Goal: Task Accomplishment & Management: Use online tool/utility

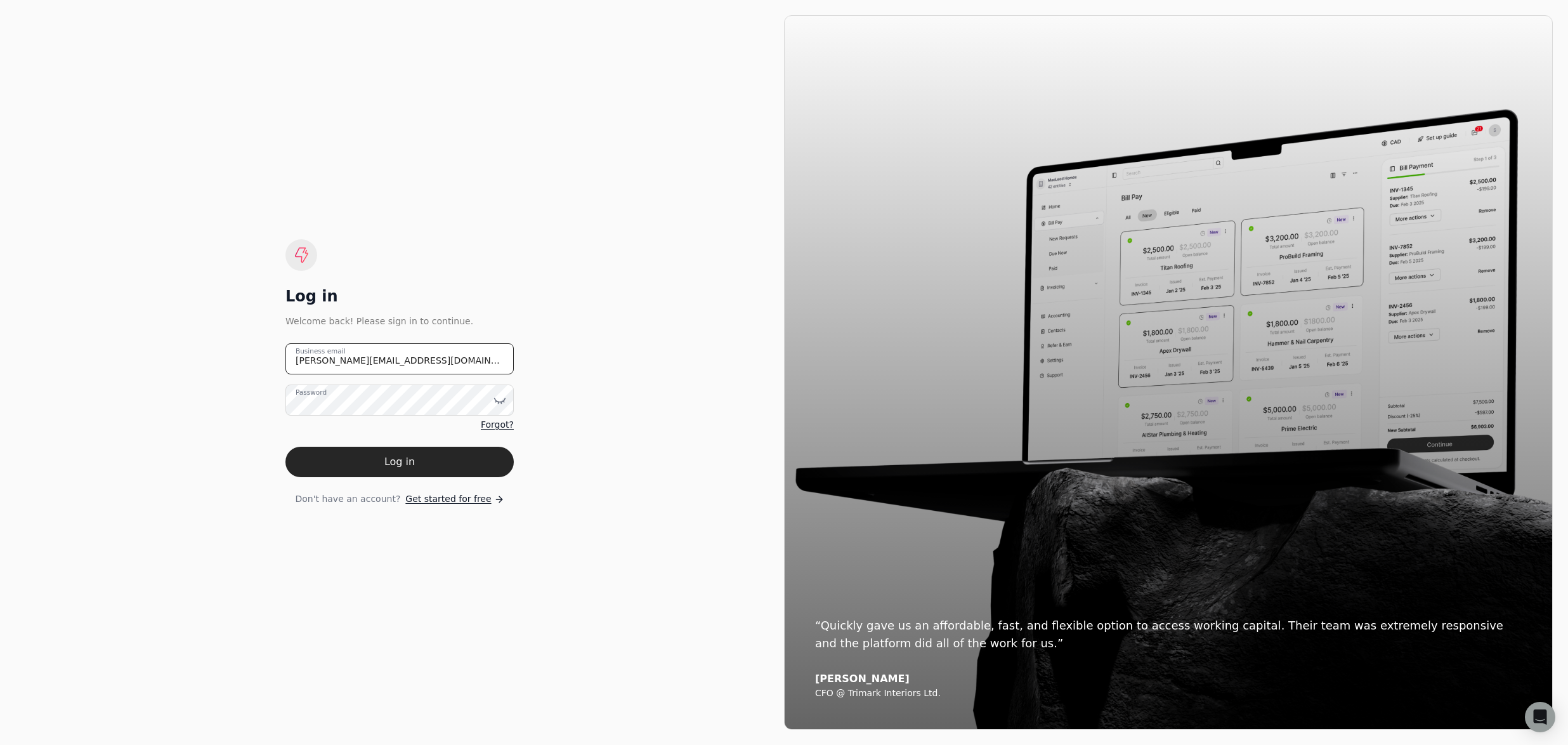
click at [286, 375] on div at bounding box center [286, 375] width 0 height 0
type email "[PERSON_NAME][EMAIL_ADDRESS][DOMAIN_NAME]"
click at [454, 465] on button "Log in" at bounding box center [399, 462] width 228 height 31
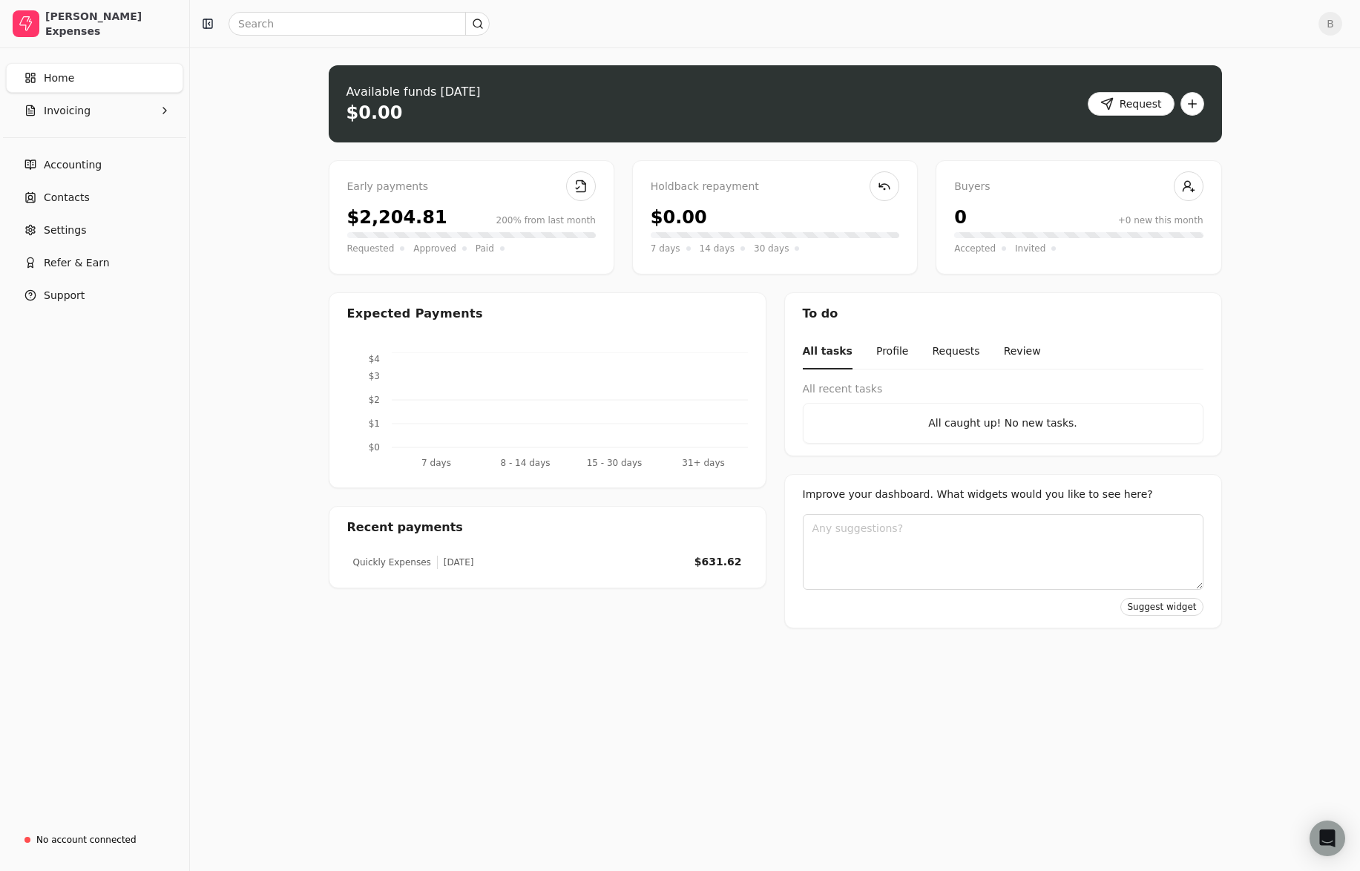
click at [247, 159] on div "Upload file: Drag your invoice here to upload or browse for files Available fun…" at bounding box center [775, 458] width 1170 height 823
click at [123, 162] on link "Accounting" at bounding box center [94, 165] width 177 height 30
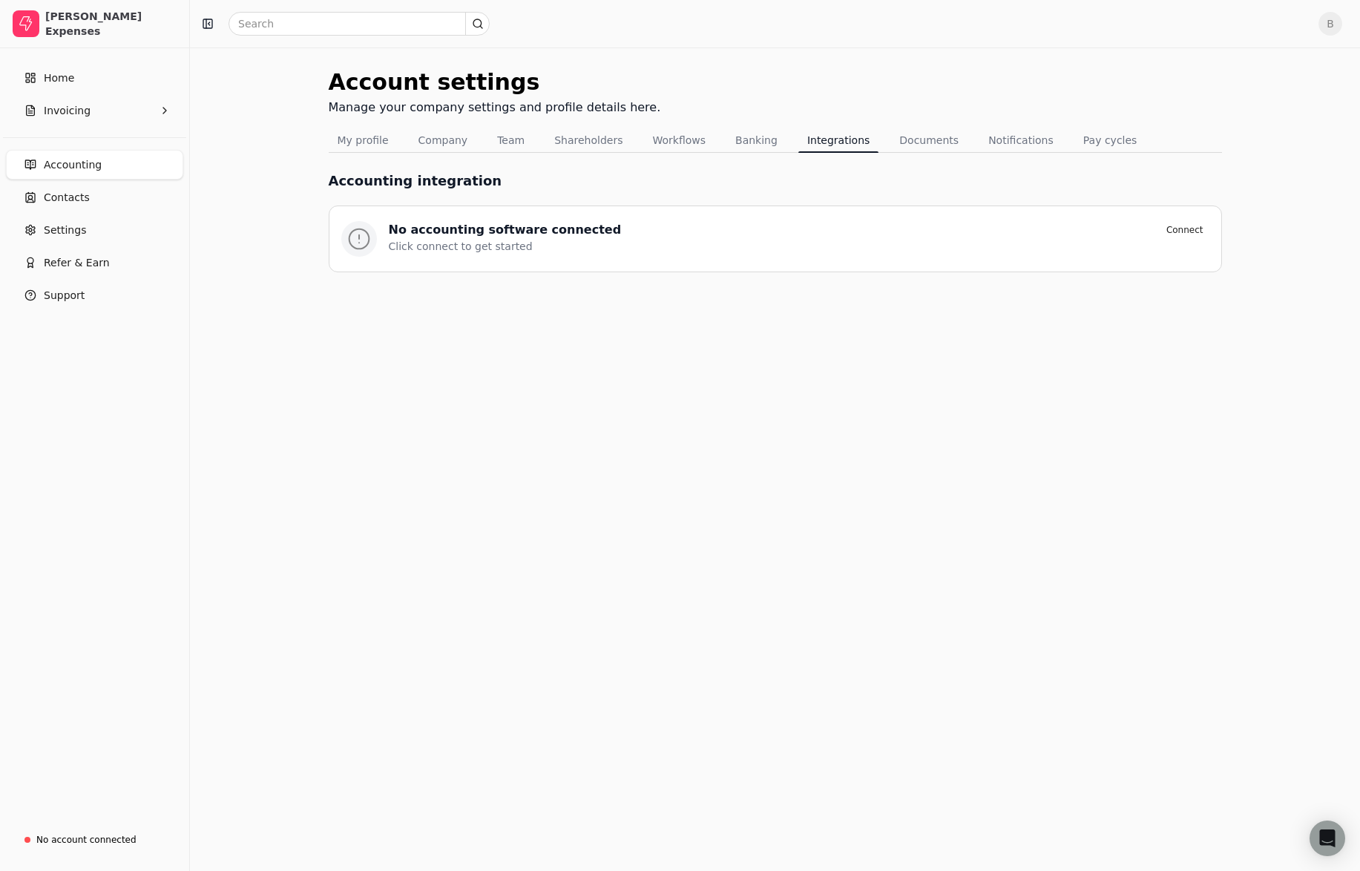
click at [253, 165] on div "Account settings Manage your company settings and profile details here. My prof…" at bounding box center [775, 458] width 1170 height 823
click at [93, 80] on link "Home" at bounding box center [94, 78] width 177 height 30
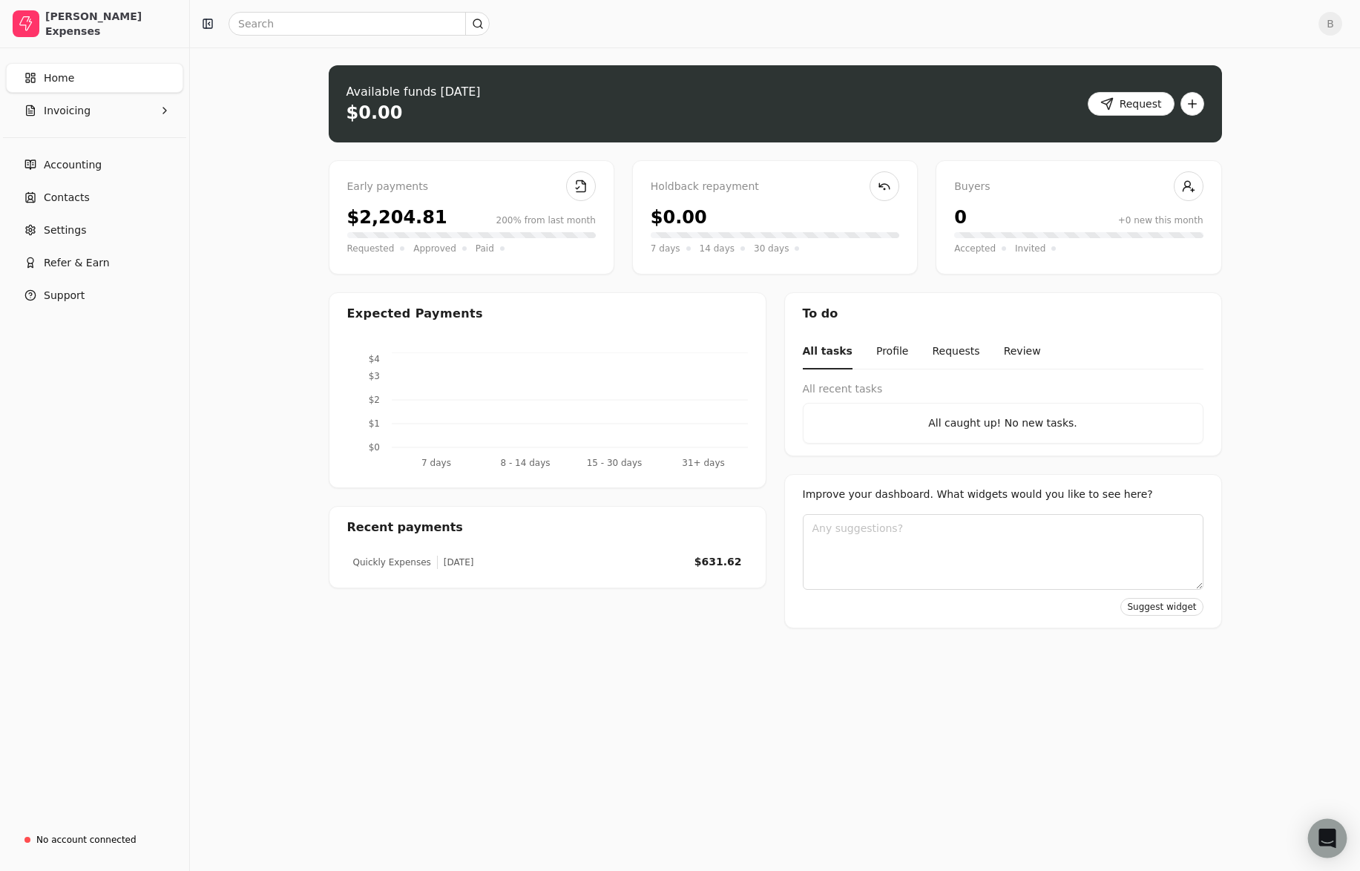
click at [1327, 840] on icon "Open Intercom Messenger" at bounding box center [1326, 838] width 17 height 19
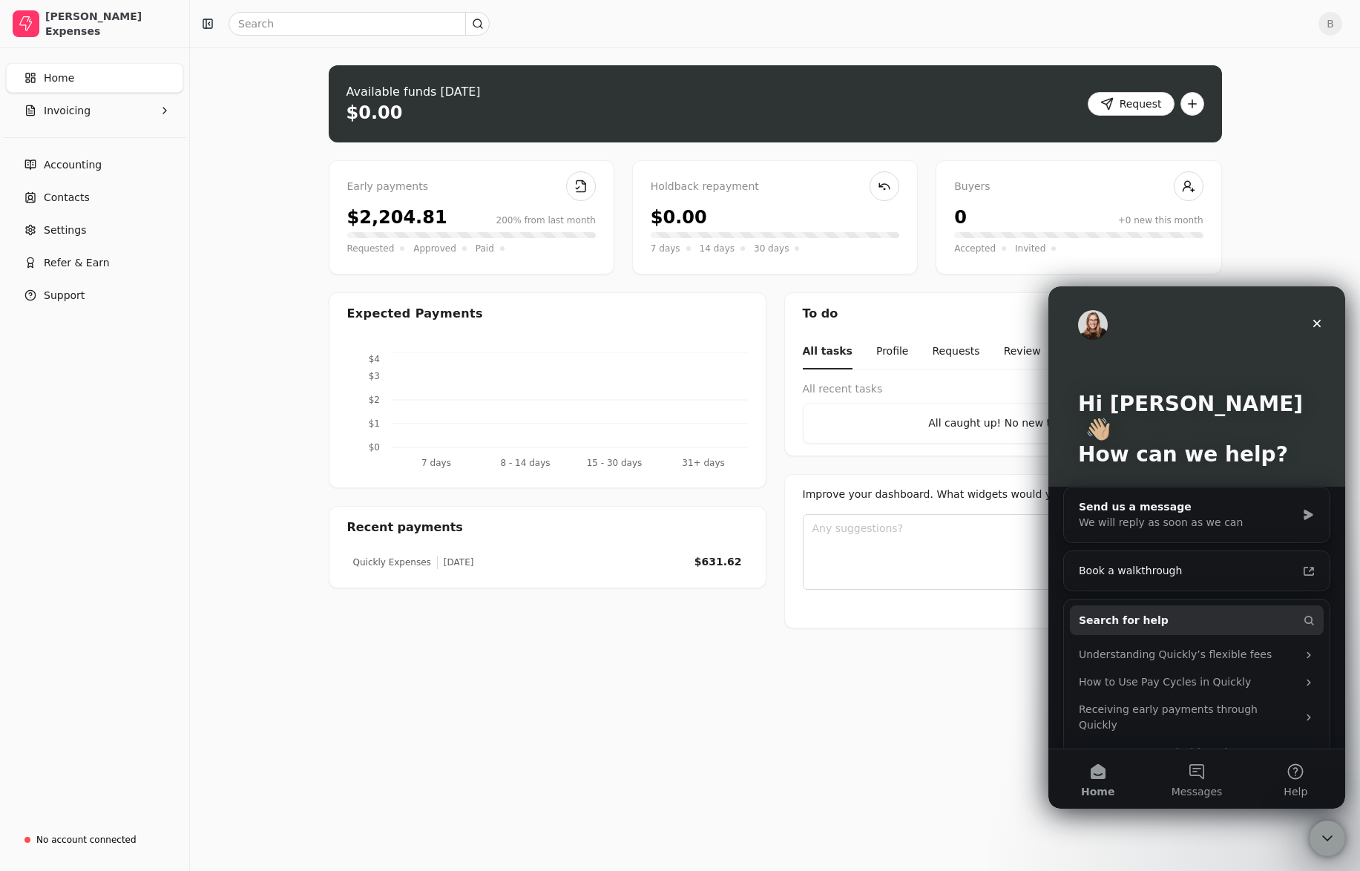
click at [1202, 783] on button "Messages" at bounding box center [1196, 778] width 99 height 59
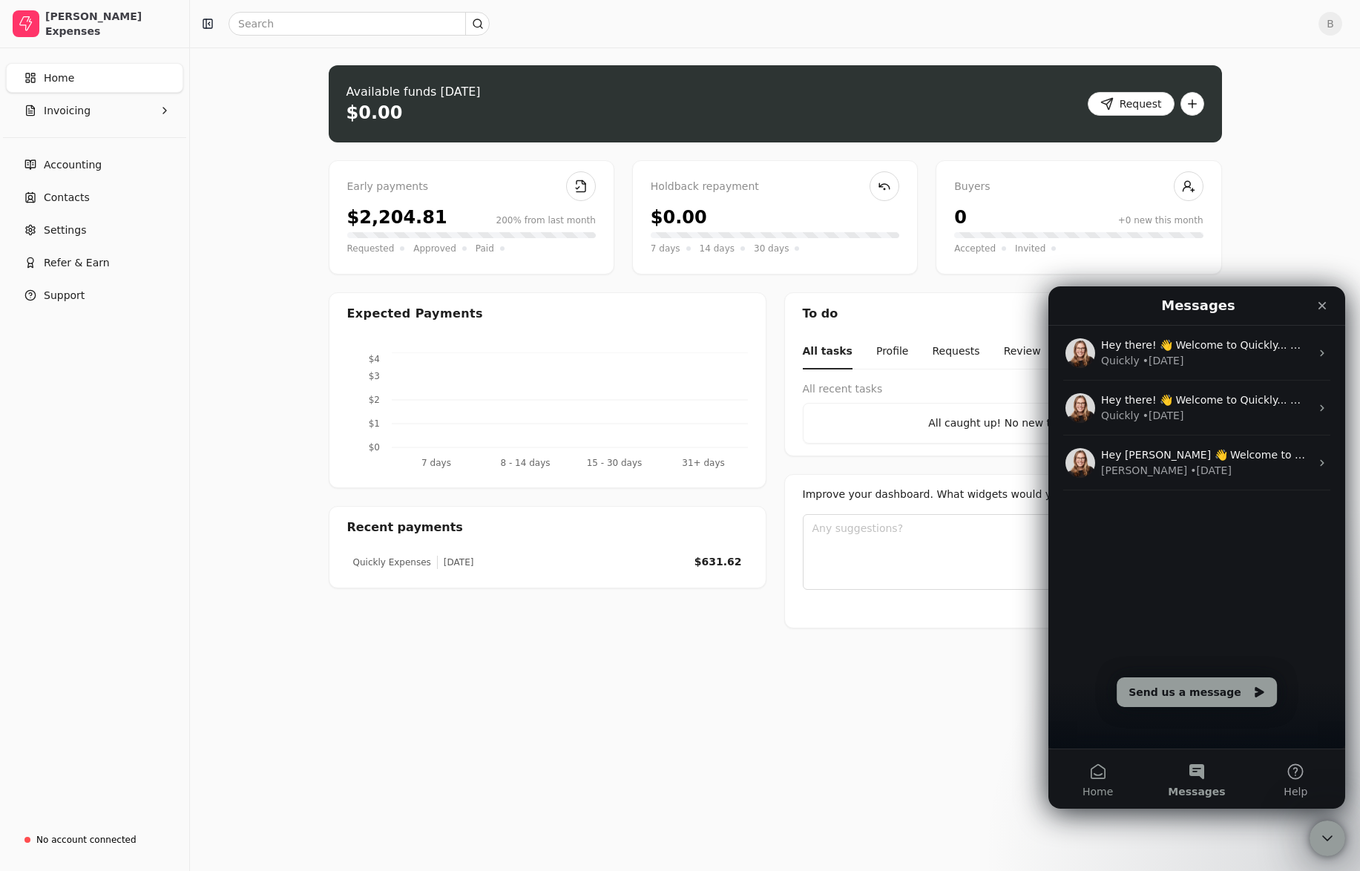
click at [1087, 783] on button "Home" at bounding box center [1097, 778] width 99 height 59
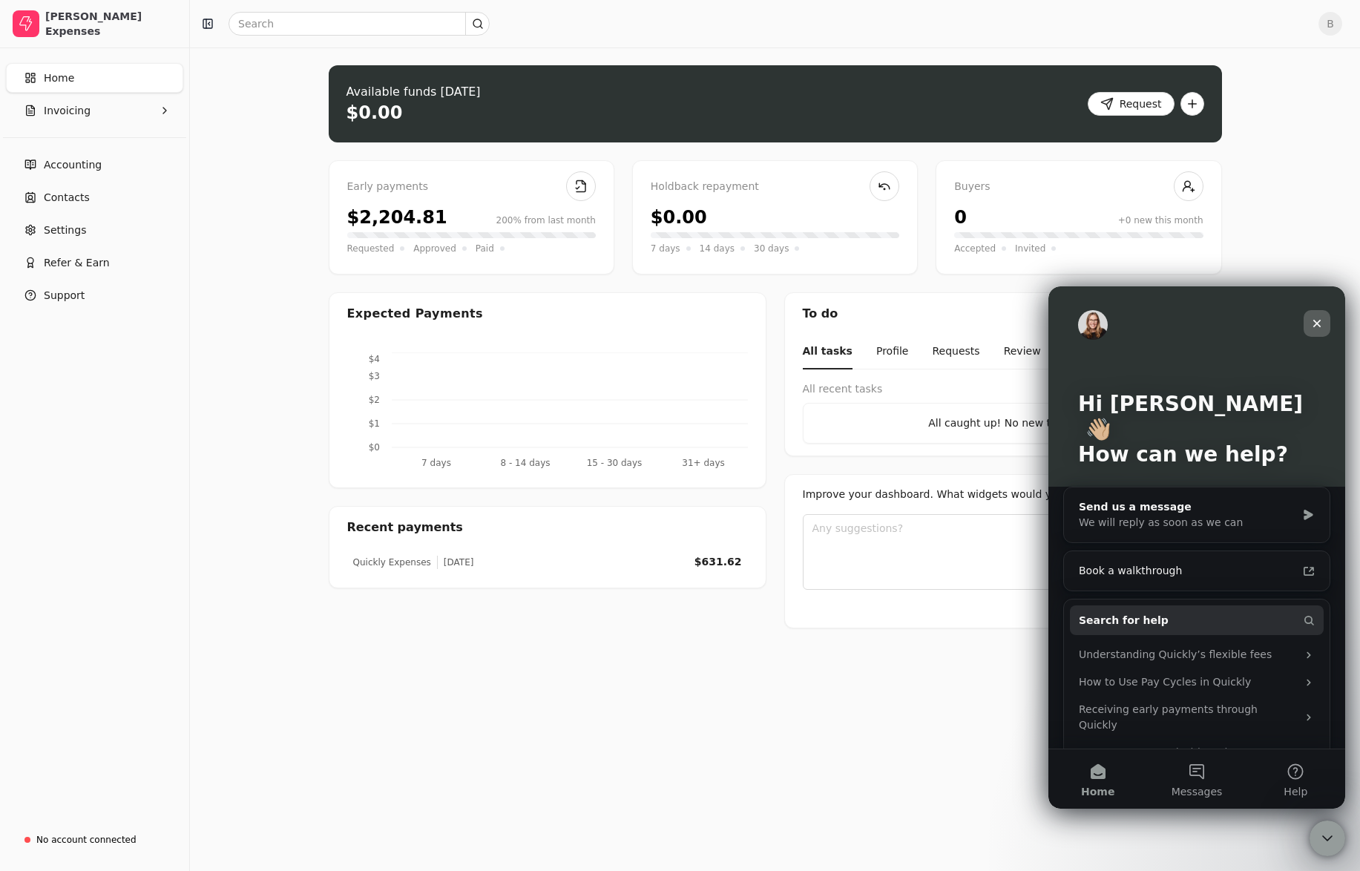
click at [1320, 326] on icon "Close" at bounding box center [1317, 323] width 12 height 12
